Goal: Task Accomplishment & Management: Manage account settings

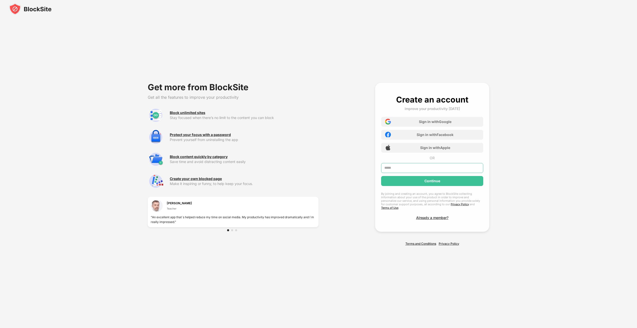
click at [437, 171] on input "text" at bounding box center [432, 168] width 102 height 10
type input "**********"
click at [441, 182] on div "Continue" at bounding box center [432, 181] width 102 height 10
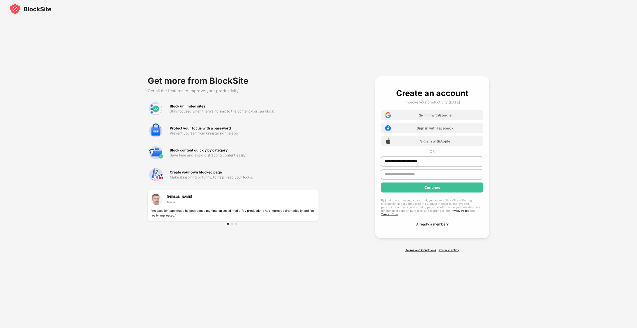
click at [431, 219] on div "**********" at bounding box center [432, 157] width 102 height 138
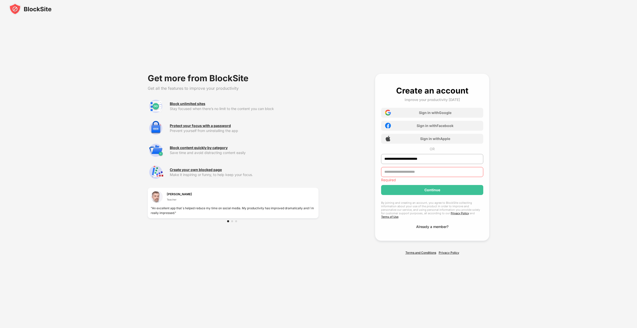
click at [432, 225] on div "Already a member?" at bounding box center [432, 227] width 32 height 4
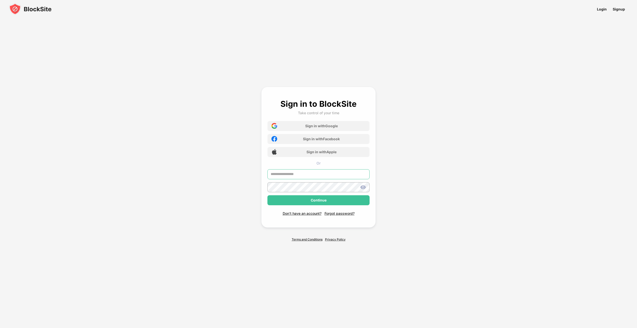
click at [350, 175] on input "text" at bounding box center [318, 174] width 102 height 10
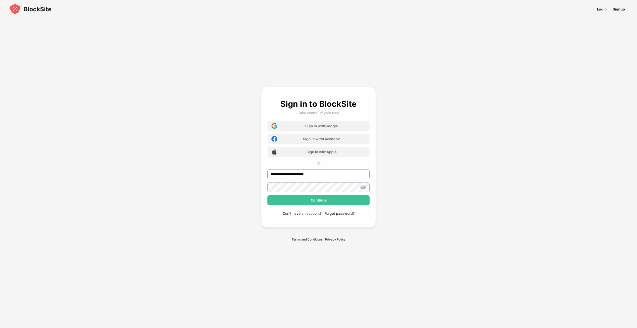
type input "**********"
click at [362, 189] on img at bounding box center [363, 187] width 6 height 6
click at [343, 198] on div "Continue" at bounding box center [318, 200] width 102 height 10
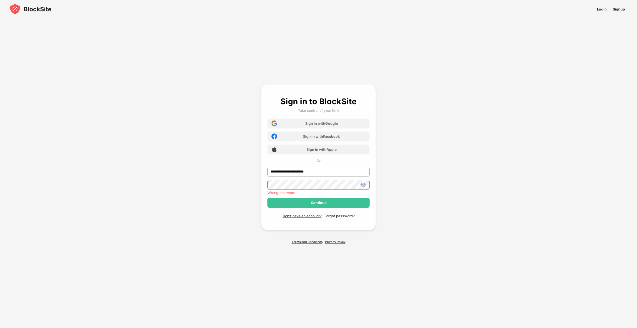
click at [334, 215] on div "Forgot password?" at bounding box center [339, 216] width 30 height 4
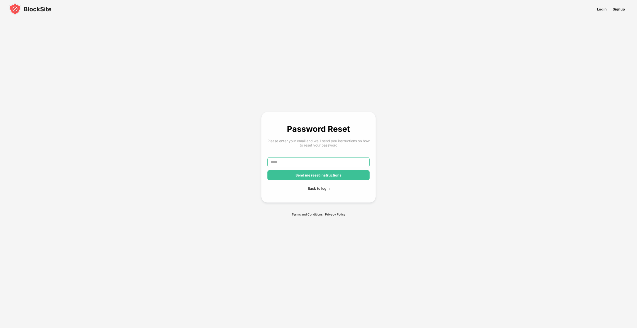
click at [323, 166] on input "text" at bounding box center [318, 162] width 102 height 10
type input "**********"
click at [322, 177] on div "Send me reset instructions" at bounding box center [318, 175] width 46 height 4
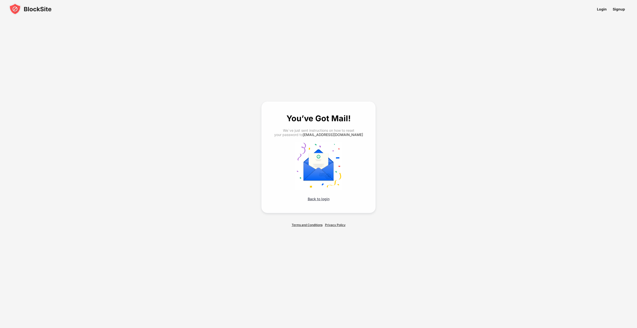
click at [316, 200] on div "Back to login" at bounding box center [318, 199] width 102 height 4
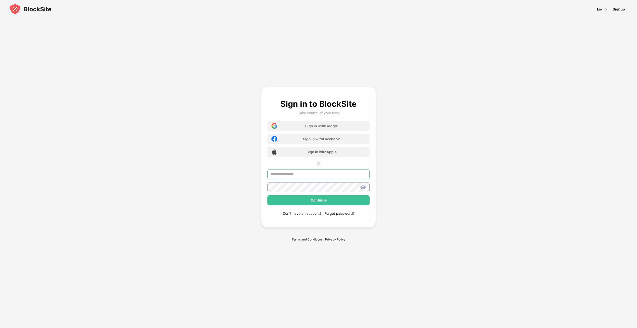
click at [325, 174] on input "text" at bounding box center [318, 174] width 102 height 10
type input "**********"
click at [363, 187] on img at bounding box center [363, 187] width 6 height 6
click at [350, 199] on div "Continue" at bounding box center [318, 200] width 102 height 10
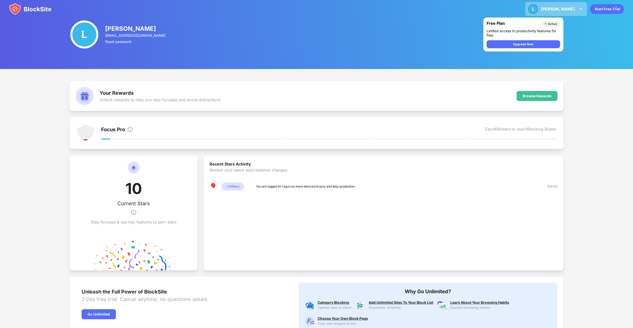
click at [579, 8] on img at bounding box center [581, 9] width 6 height 6
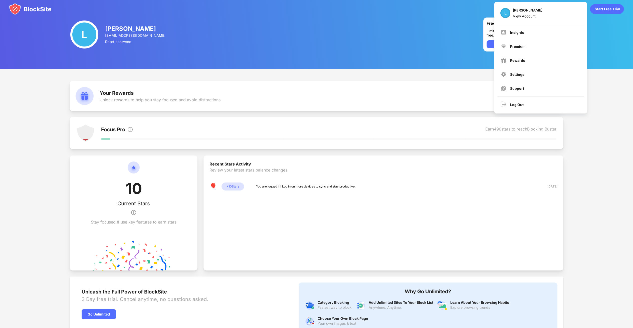
drag, startPoint x: 291, startPoint y: 212, endPoint x: 295, endPoint y: 208, distance: 5.9
click at [292, 210] on div "Recent Stars Activity Review your latest stars balance changes 🎈 + 10 Stars You…" at bounding box center [383, 213] width 360 height 115
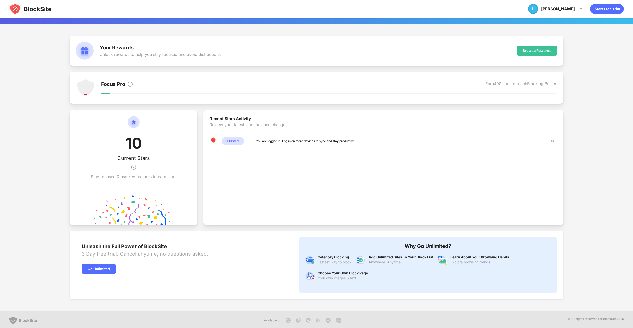
scroll to position [47, 0]
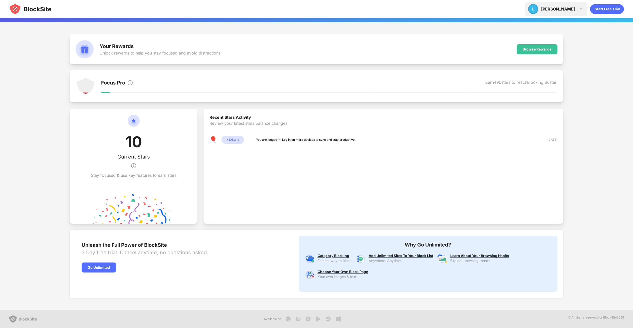
click at [581, 12] on div "L Lindsey L Lindsey View Account Insights Premium Rewards Settings Support Log …" at bounding box center [556, 9] width 62 height 14
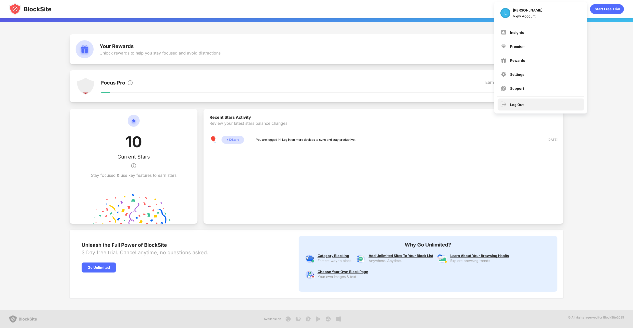
click at [536, 102] on div "Log Out" at bounding box center [540, 105] width 86 height 12
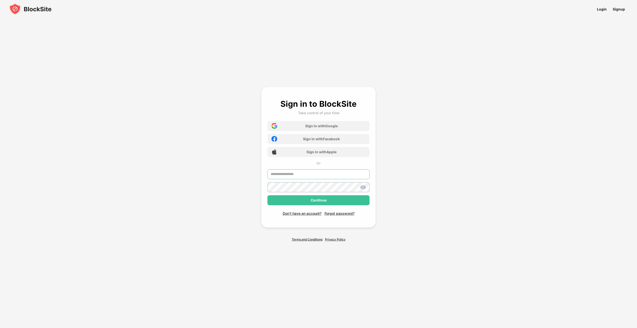
click at [356, 178] on input "text" at bounding box center [318, 174] width 102 height 10
click at [363, 190] on div at bounding box center [318, 187] width 102 height 10
